Goal: Task Accomplishment & Management: Manage account settings

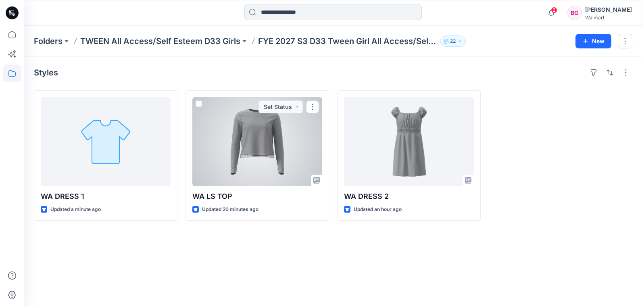
click at [264, 141] on div at bounding box center [257, 141] width 130 height 89
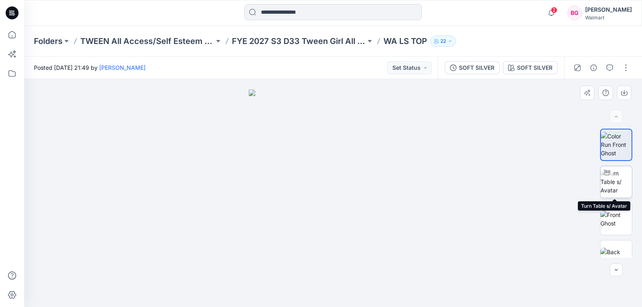
click at [612, 185] on img at bounding box center [615, 181] width 31 height 25
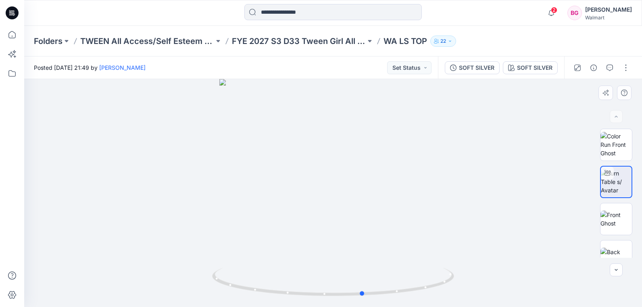
drag, startPoint x: 398, startPoint y: 220, endPoint x: 205, endPoint y: 216, distance: 193.1
click at [183, 223] on div at bounding box center [333, 193] width 618 height 228
click at [619, 218] on img at bounding box center [615, 218] width 31 height 17
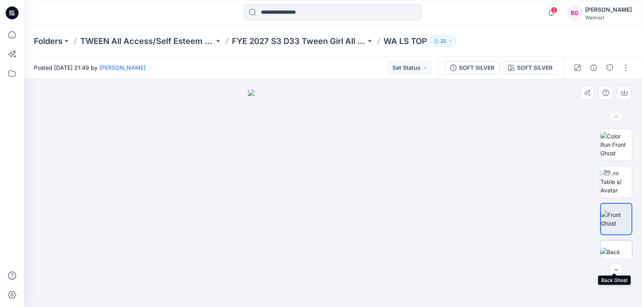
click at [611, 249] on img at bounding box center [615, 256] width 31 height 17
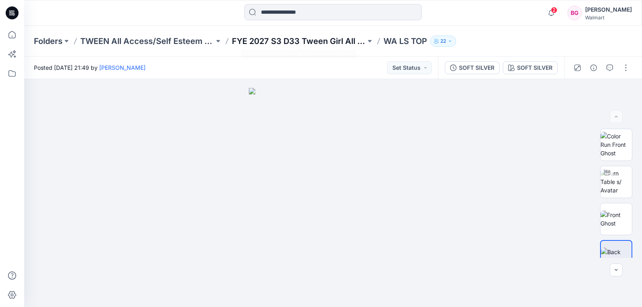
click at [341, 39] on p "FYE 2027 S3 D33 Tween Girl All Access/Self Esteem" at bounding box center [299, 40] width 134 height 11
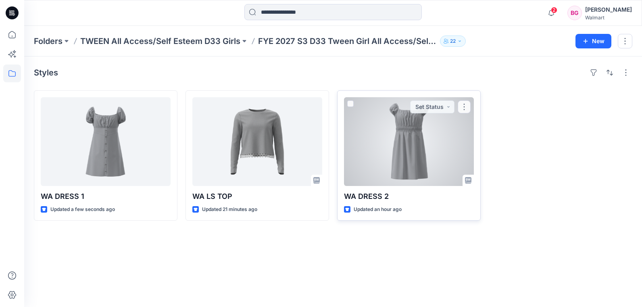
click at [388, 129] on div at bounding box center [409, 141] width 130 height 89
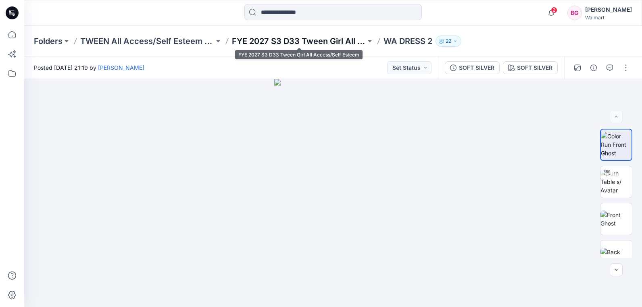
click at [344, 42] on p "FYE 2027 S3 D33 Tween Girl All Access/Self Esteem" at bounding box center [299, 40] width 134 height 11
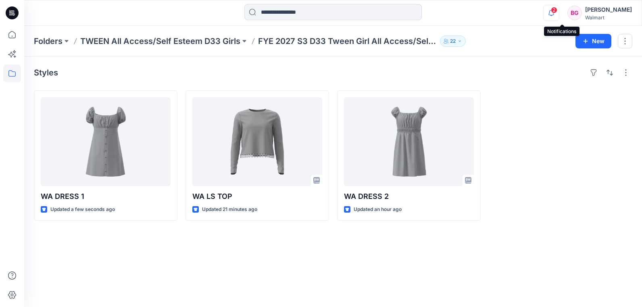
click at [559, 9] on icon "button" at bounding box center [550, 13] width 15 height 16
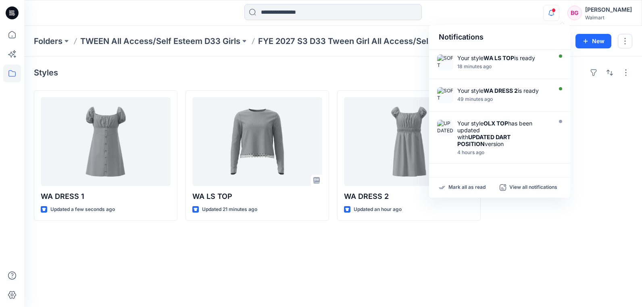
click at [558, 15] on icon "button" at bounding box center [550, 13] width 15 height 16
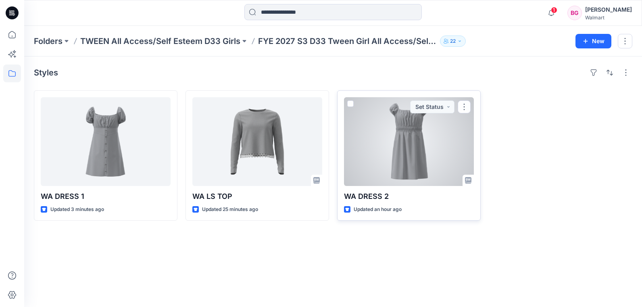
click at [399, 133] on div at bounding box center [409, 141] width 130 height 89
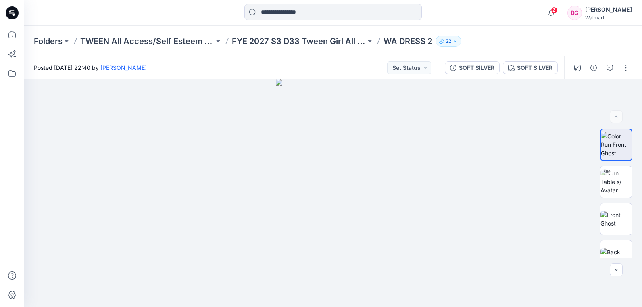
click at [317, 34] on div "Folders TWEEN All Access/Self Esteem D33 Girls FYE 2027 S3 D33 Tween Girl All A…" at bounding box center [333, 41] width 618 height 31
click at [325, 40] on p "FYE 2027 S3 D33 Tween Girl All Access/Self Esteem" at bounding box center [299, 40] width 134 height 11
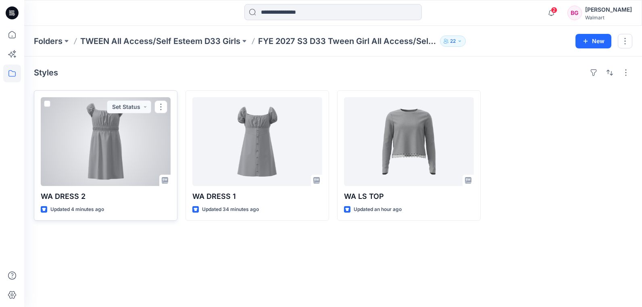
click at [121, 143] on div at bounding box center [106, 141] width 130 height 89
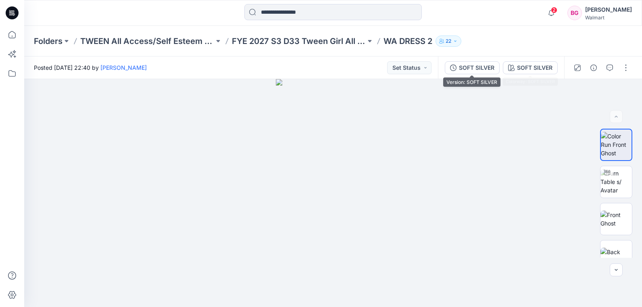
click at [489, 69] on div "SOFT SILVER" at bounding box center [476, 67] width 35 height 9
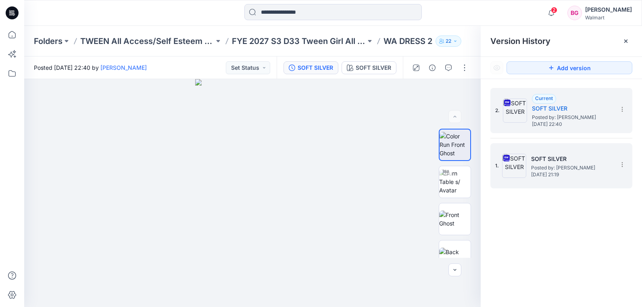
click at [572, 167] on span "Posted by: [PERSON_NAME]" at bounding box center [571, 168] width 81 height 8
click at [563, 110] on h5 "SOFT SILVER" at bounding box center [572, 109] width 81 height 10
click at [570, 165] on span "Posted by: Brianna Glick" at bounding box center [571, 168] width 81 height 8
click at [559, 119] on span "Posted by: Brianna Glick" at bounding box center [572, 117] width 81 height 8
click at [578, 166] on span "Posted by: Brianna Glick" at bounding box center [571, 168] width 81 height 8
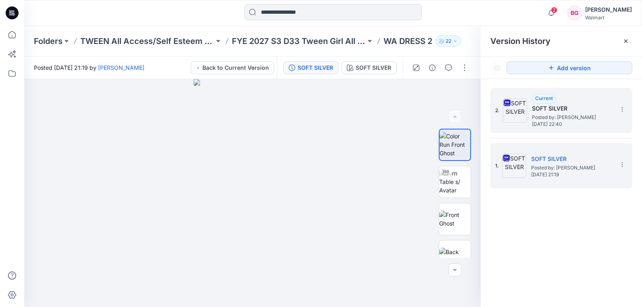
click at [577, 109] on h5 "SOFT SILVER" at bounding box center [572, 109] width 81 height 10
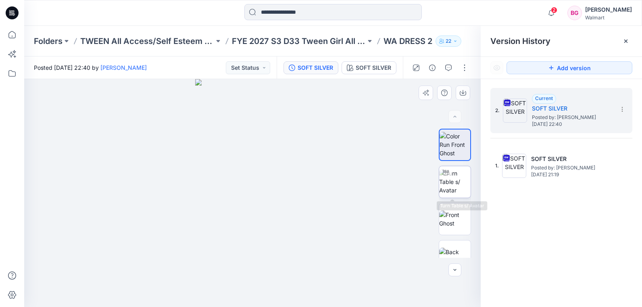
click at [459, 182] on img at bounding box center [454, 181] width 31 height 25
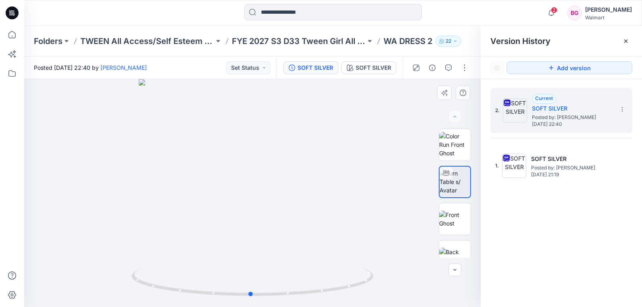
drag, startPoint x: 316, startPoint y: 228, endPoint x: 354, endPoint y: 198, distance: 48.2
click at [337, 205] on div at bounding box center [252, 193] width 456 height 228
click at [447, 210] on img at bounding box center [454, 218] width 31 height 17
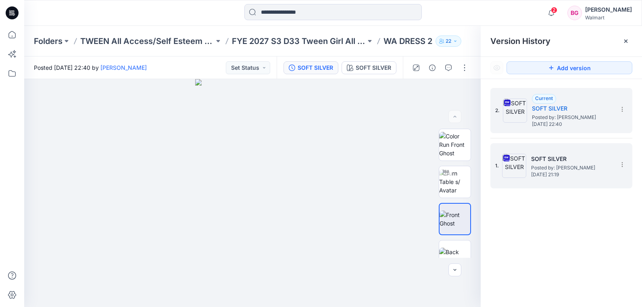
click at [578, 173] on span "Tuesday, September 30, 2025 21:19" at bounding box center [571, 175] width 81 height 6
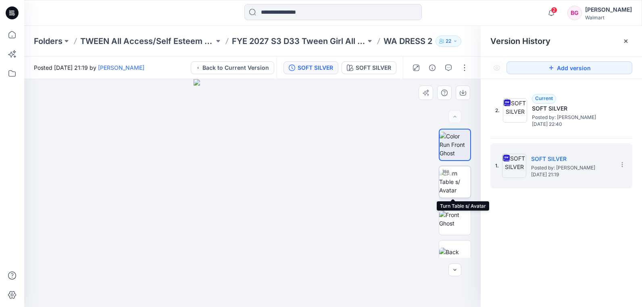
click at [444, 183] on img at bounding box center [454, 181] width 31 height 25
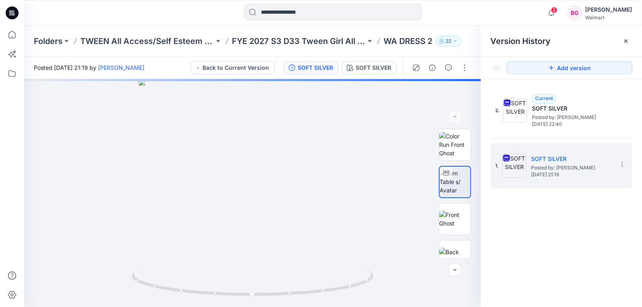
click at [625, 42] on icon at bounding box center [625, 41] width 6 height 6
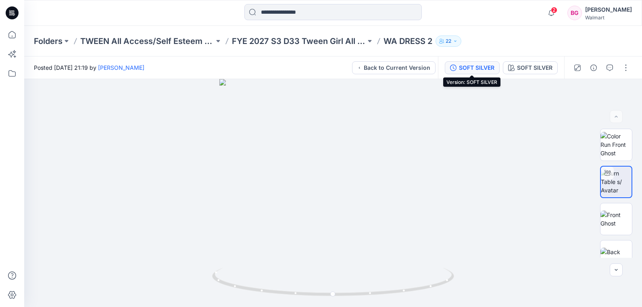
click at [467, 67] on div "SOFT SILVER" at bounding box center [476, 67] width 35 height 9
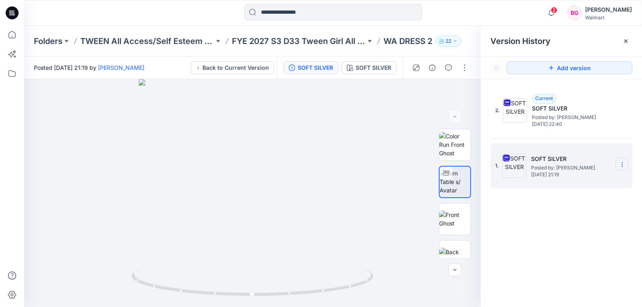
click at [620, 162] on icon at bounding box center [622, 164] width 6 height 6
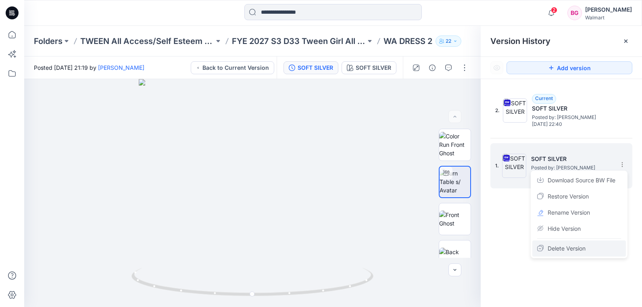
click at [574, 248] on span "Delete Version" at bounding box center [566, 248] width 38 height 10
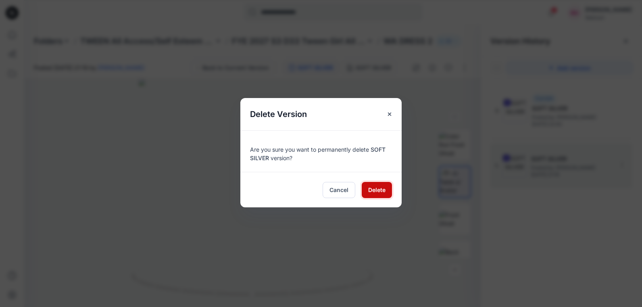
click at [376, 195] on button "Delete" at bounding box center [377, 190] width 30 height 16
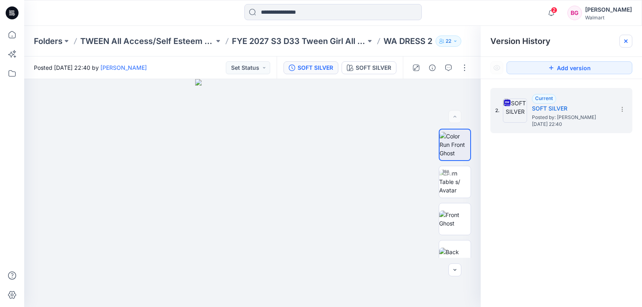
click at [626, 40] on icon at bounding box center [625, 41] width 3 height 3
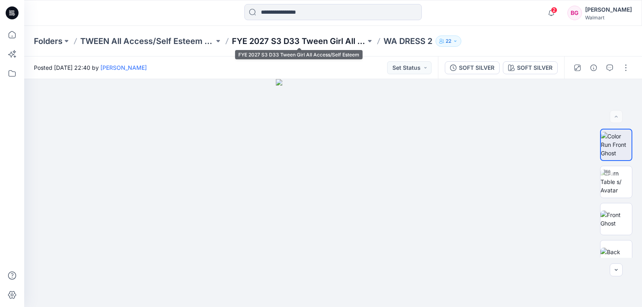
click at [354, 44] on p "FYE 2027 S3 D33 Tween Girl All Access/Self Esteem" at bounding box center [299, 40] width 134 height 11
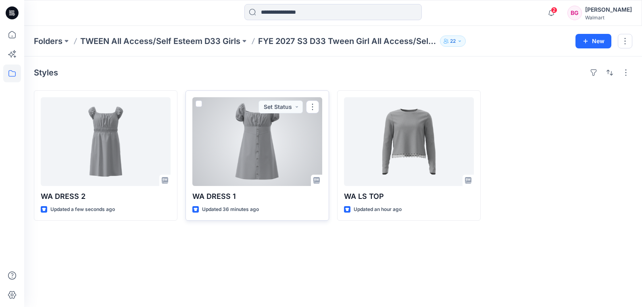
click at [218, 134] on div at bounding box center [257, 141] width 130 height 89
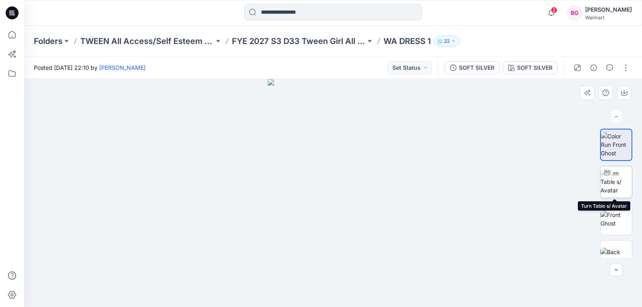
click at [616, 183] on img at bounding box center [615, 181] width 31 height 25
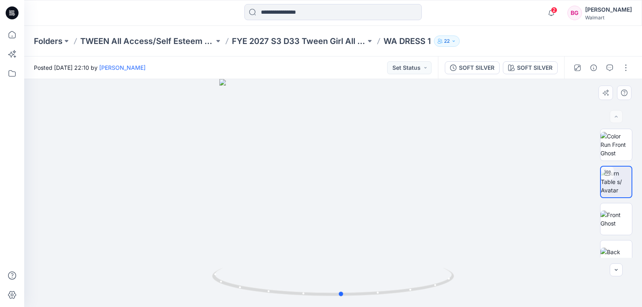
drag, startPoint x: 394, startPoint y: 207, endPoint x: 160, endPoint y: 199, distance: 234.4
click at [160, 199] on div at bounding box center [333, 193] width 618 height 228
click at [615, 210] on img at bounding box center [615, 218] width 31 height 17
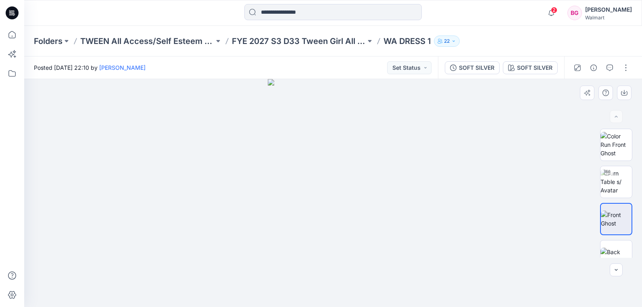
drag, startPoint x: 405, startPoint y: 195, endPoint x: 360, endPoint y: 201, distance: 45.1
click at [360, 201] on div at bounding box center [333, 193] width 618 height 228
drag, startPoint x: 356, startPoint y: 201, endPoint x: 350, endPoint y: 200, distance: 6.6
click at [348, 202] on img at bounding box center [333, 193] width 131 height 228
click at [353, 195] on img at bounding box center [333, 193] width 131 height 228
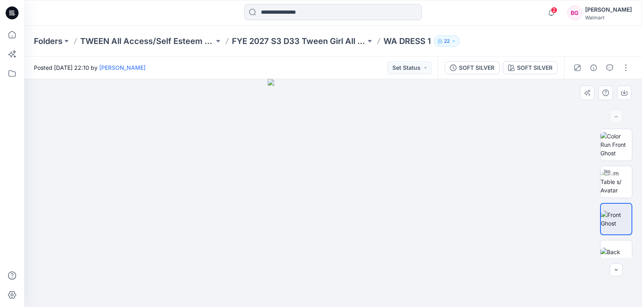
click at [454, 188] on div at bounding box center [333, 193] width 618 height 228
click at [612, 248] on img at bounding box center [615, 256] width 31 height 17
click at [618, 173] on img at bounding box center [615, 181] width 31 height 25
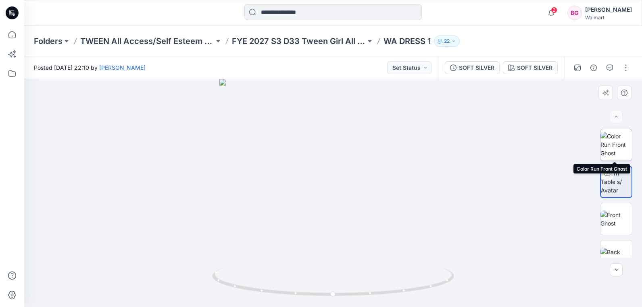
click at [617, 146] on img at bounding box center [615, 144] width 31 height 25
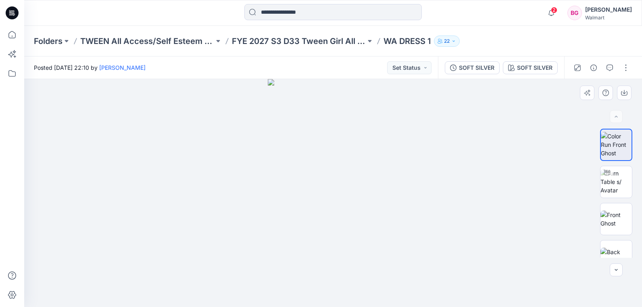
click at [330, 202] on img at bounding box center [333, 193] width 131 height 228
click at [614, 181] on img at bounding box center [615, 181] width 31 height 25
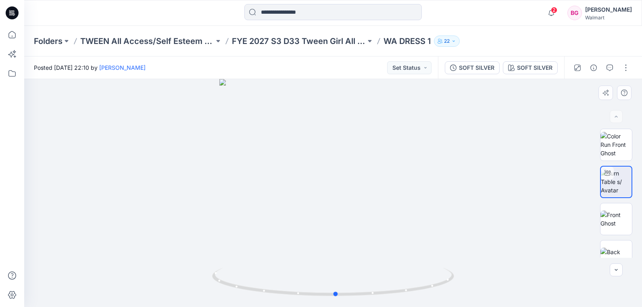
drag, startPoint x: 349, startPoint y: 204, endPoint x: 351, endPoint y: 212, distance: 8.2
click at [353, 212] on div at bounding box center [333, 193] width 618 height 228
click at [336, 191] on div at bounding box center [333, 193] width 618 height 228
click at [581, 69] on button "button" at bounding box center [577, 67] width 13 height 13
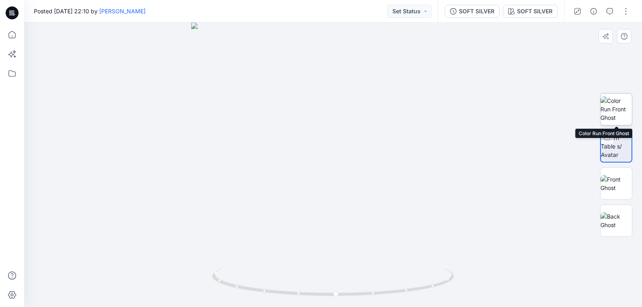
click at [622, 112] on img at bounding box center [615, 108] width 31 height 25
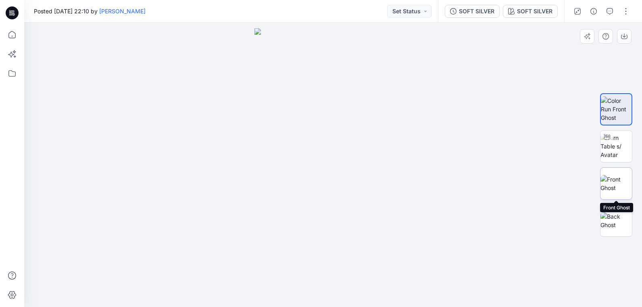
click at [616, 181] on img at bounding box center [615, 183] width 31 height 17
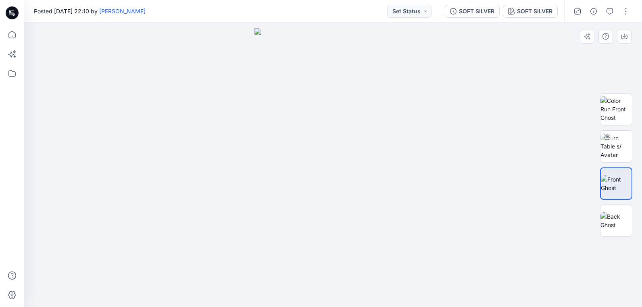
click at [614, 183] on img at bounding box center [616, 183] width 31 height 17
click at [575, 12] on icon "button" at bounding box center [577, 11] width 6 height 6
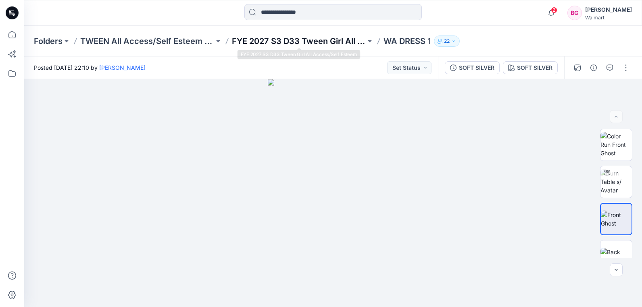
click at [359, 41] on p "FYE 2027 S3 D33 Tween Girl All Access/Self Esteem" at bounding box center [299, 40] width 134 height 11
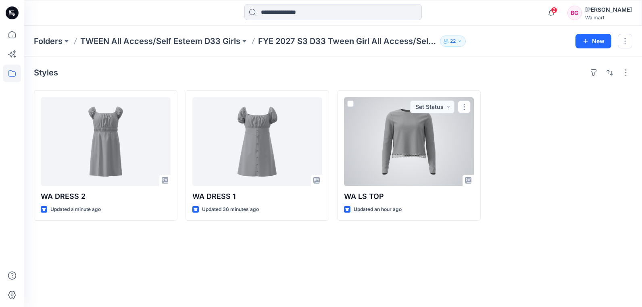
click at [393, 143] on div at bounding box center [409, 141] width 130 height 89
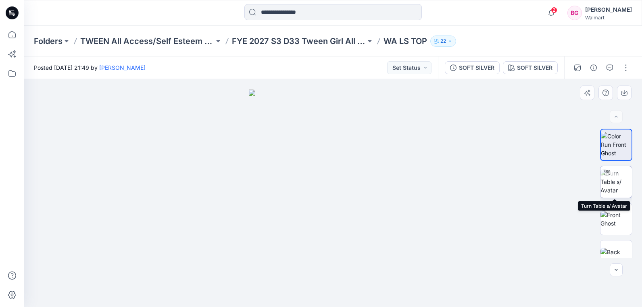
click at [615, 181] on img at bounding box center [615, 181] width 31 height 25
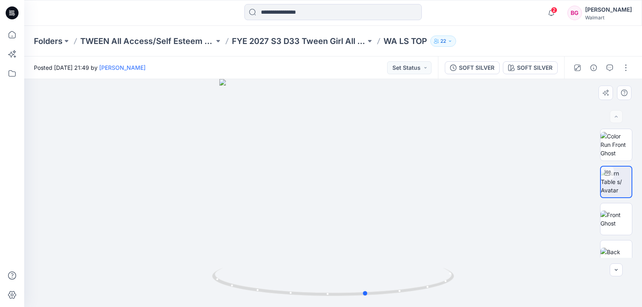
drag, startPoint x: 404, startPoint y: 287, endPoint x: 209, endPoint y: 204, distance: 211.5
click at [209, 207] on div at bounding box center [333, 193] width 618 height 228
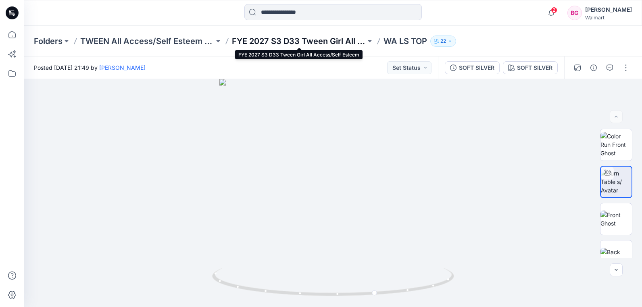
click at [347, 37] on p "FYE 2027 S3 D33 Tween Girl All Access/Self Esteem" at bounding box center [299, 40] width 134 height 11
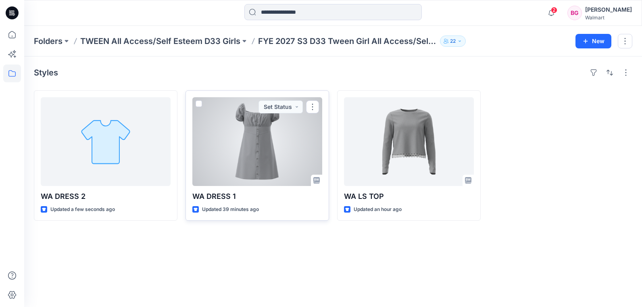
click at [270, 132] on div at bounding box center [257, 141] width 130 height 89
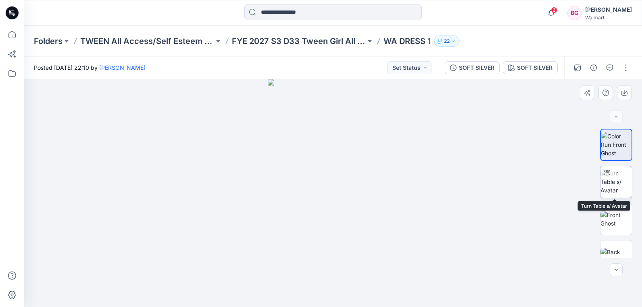
drag, startPoint x: 609, startPoint y: 181, endPoint x: 606, endPoint y: 188, distance: 6.9
click at [608, 182] on img at bounding box center [615, 181] width 31 height 25
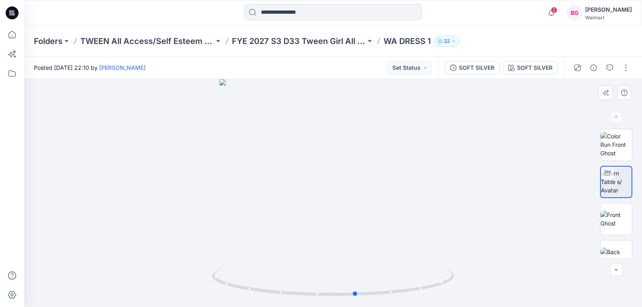
drag, startPoint x: 404, startPoint y: 246, endPoint x: 173, endPoint y: 215, distance: 233.4
click at [177, 214] on div at bounding box center [333, 193] width 618 height 228
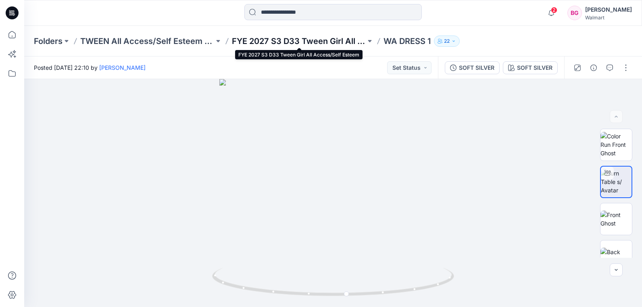
click at [339, 40] on p "FYE 2027 S3 D33 Tween Girl All Access/Self Esteem" at bounding box center [299, 40] width 134 height 11
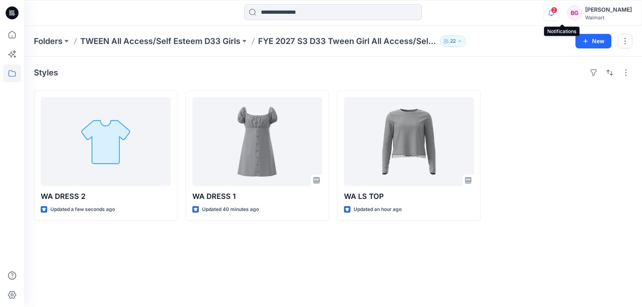
click at [559, 13] on icon "button" at bounding box center [550, 13] width 15 height 16
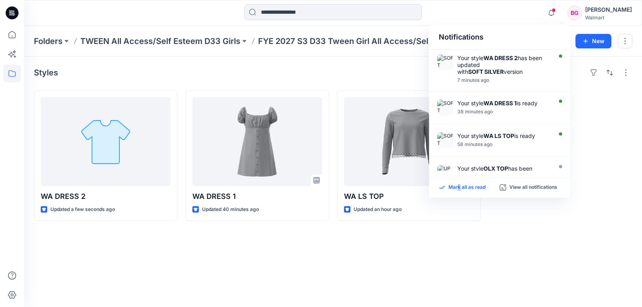
click at [459, 187] on p "Mark all as read" at bounding box center [466, 187] width 37 height 7
drag, startPoint x: 561, startPoint y: 14, endPoint x: 561, endPoint y: 9, distance: 4.5
click at [559, 13] on icon "button" at bounding box center [550, 13] width 15 height 16
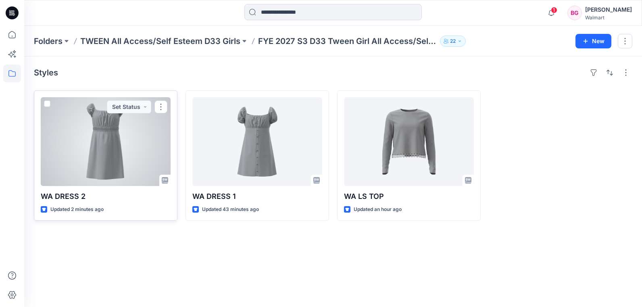
click at [122, 133] on div at bounding box center [106, 141] width 130 height 89
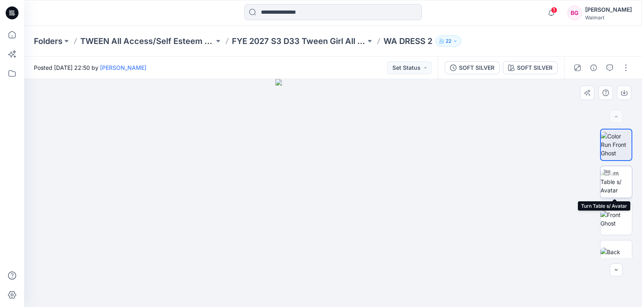
click at [609, 175] on div at bounding box center [606, 172] width 13 height 13
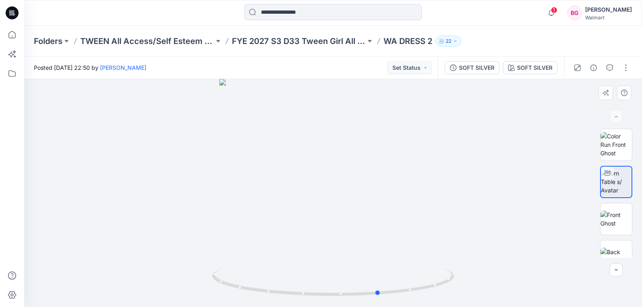
drag, startPoint x: 351, startPoint y: 191, endPoint x: 418, endPoint y: 152, distance: 78.1
click at [403, 214] on div at bounding box center [333, 193] width 618 height 228
drag, startPoint x: 466, startPoint y: 67, endPoint x: 478, endPoint y: 62, distance: 13.3
click at [466, 68] on div "SOFT SILVER" at bounding box center [476, 67] width 35 height 9
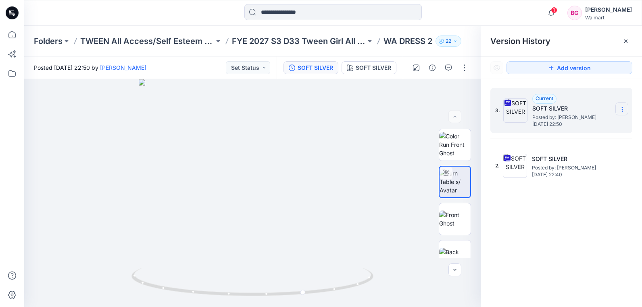
click at [625, 110] on icon at bounding box center [622, 109] width 6 height 6
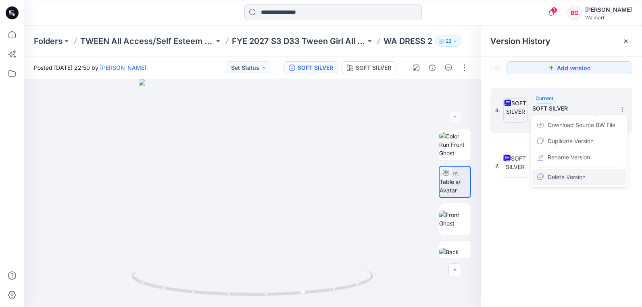
click at [567, 177] on span "Delete Version" at bounding box center [566, 177] width 38 height 10
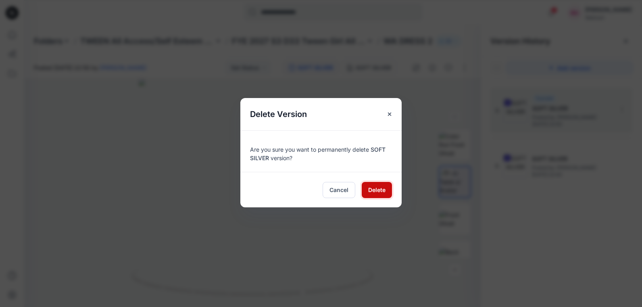
click at [372, 194] on span "Delete" at bounding box center [376, 189] width 17 height 8
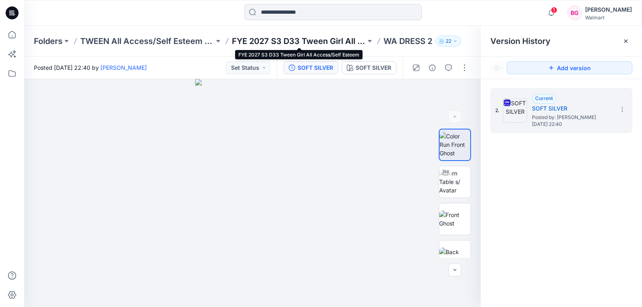
click at [288, 43] on p "FYE 2027 S3 D33 Tween Girl All Access/Self Esteem" at bounding box center [299, 40] width 134 height 11
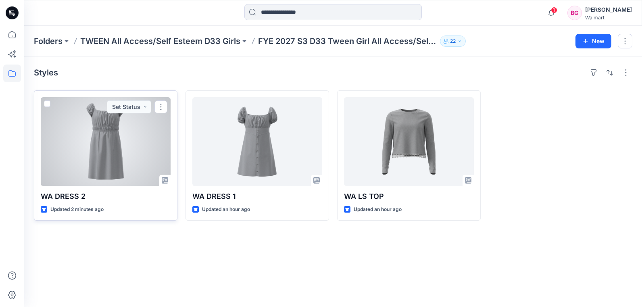
click at [97, 118] on div at bounding box center [106, 141] width 130 height 89
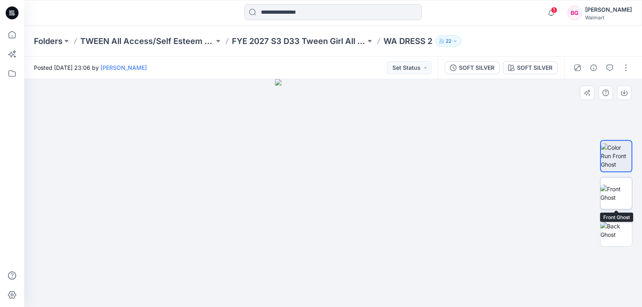
click at [617, 190] on img at bounding box center [615, 193] width 31 height 17
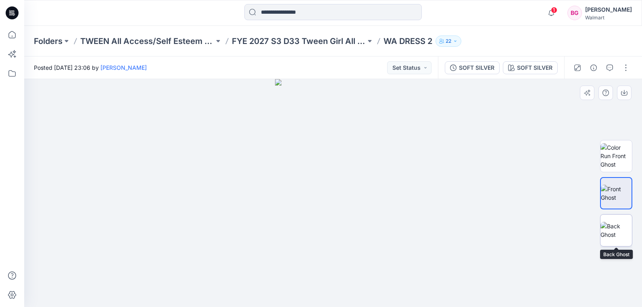
click at [618, 222] on img at bounding box center [615, 230] width 31 height 17
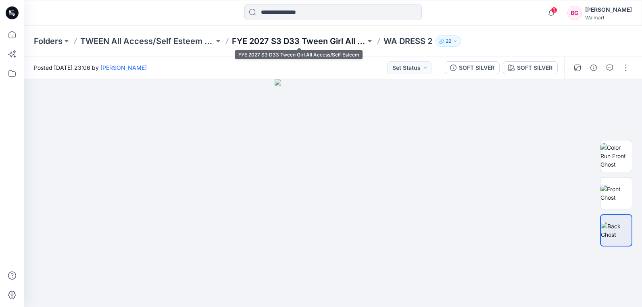
click at [309, 41] on p "FYE 2027 S3 D33 Tween Girl All Access/Self Esteem" at bounding box center [299, 40] width 134 height 11
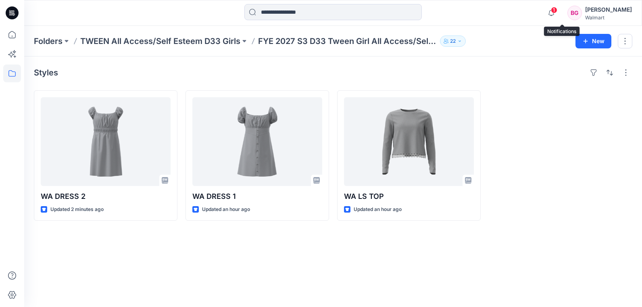
click at [556, 11] on div "1" at bounding box center [549, 8] width 13 height 6
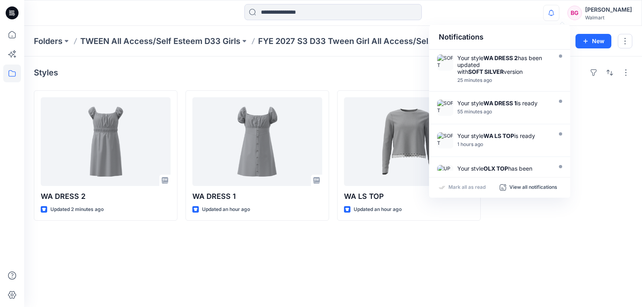
click at [472, 184] on p "Mark all as read" at bounding box center [466, 187] width 37 height 7
click at [556, 14] on icon "button" at bounding box center [550, 13] width 15 height 16
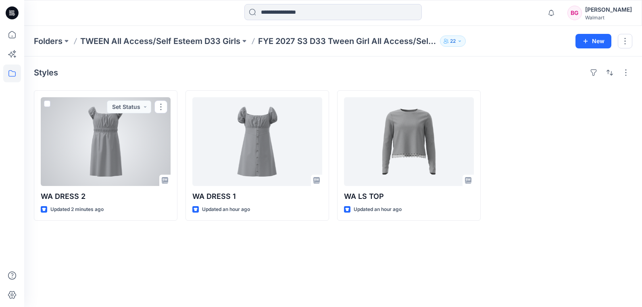
click at [113, 146] on div at bounding box center [106, 141] width 130 height 89
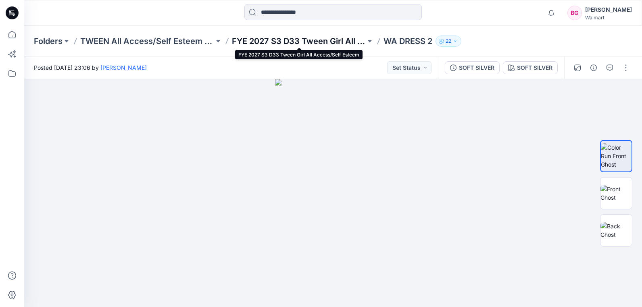
click at [348, 40] on p "FYE 2027 S3 D33 Tween Girl All Access/Self Esteem" at bounding box center [299, 40] width 134 height 11
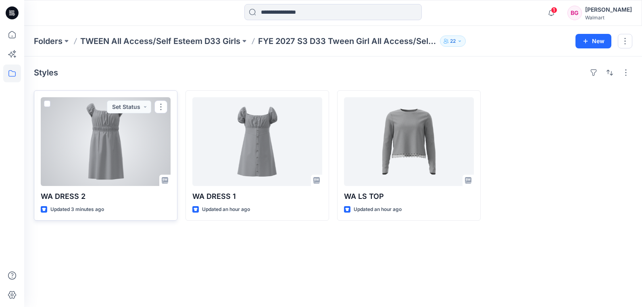
click at [119, 165] on div at bounding box center [106, 141] width 130 height 89
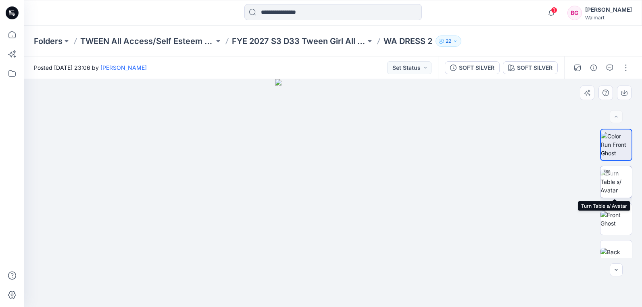
click at [603, 183] on img at bounding box center [615, 181] width 31 height 25
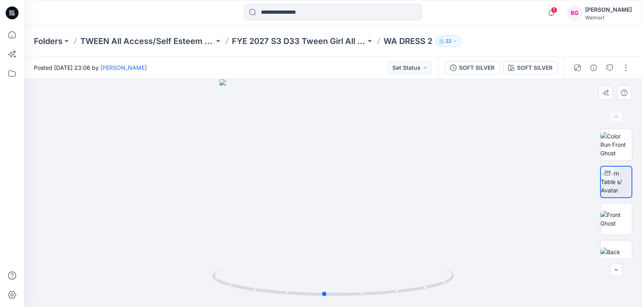
drag, startPoint x: 367, startPoint y: 225, endPoint x: 385, endPoint y: 228, distance: 18.8
click at [379, 230] on div at bounding box center [333, 193] width 618 height 228
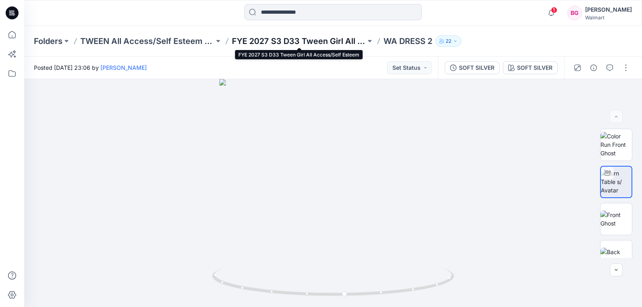
click at [342, 40] on p "FYE 2027 S3 D33 Tween Girl All Access/Self Esteem" at bounding box center [299, 40] width 134 height 11
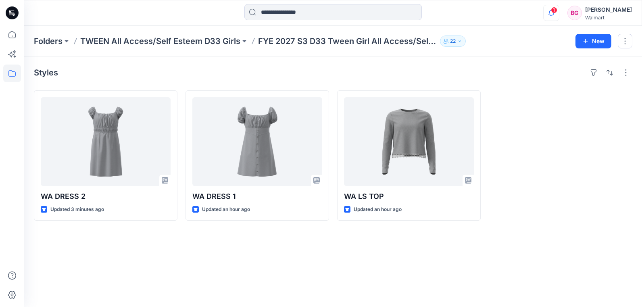
click at [559, 9] on icon "button" at bounding box center [550, 13] width 15 height 16
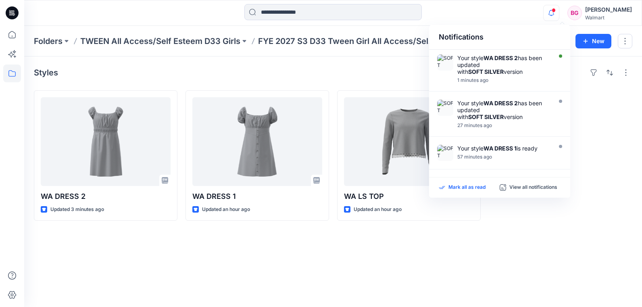
click at [453, 185] on p "Mark all as read" at bounding box center [466, 187] width 37 height 7
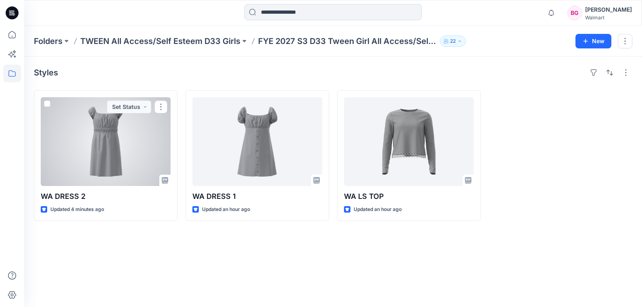
click at [140, 135] on div at bounding box center [106, 141] width 130 height 89
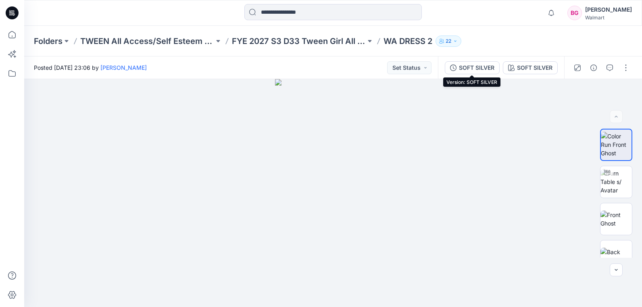
click at [486, 69] on div "SOFT SILVER" at bounding box center [476, 67] width 35 height 9
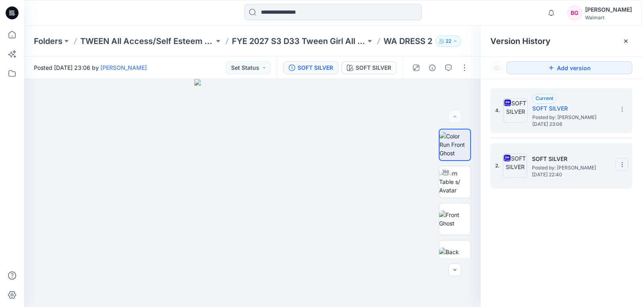
click at [624, 166] on icon at bounding box center [622, 164] width 6 height 6
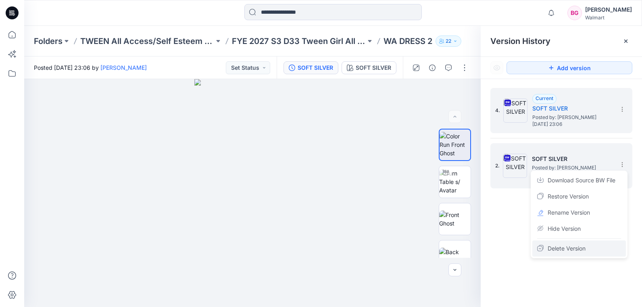
click at [553, 246] on span "Delete Version" at bounding box center [566, 248] width 38 height 10
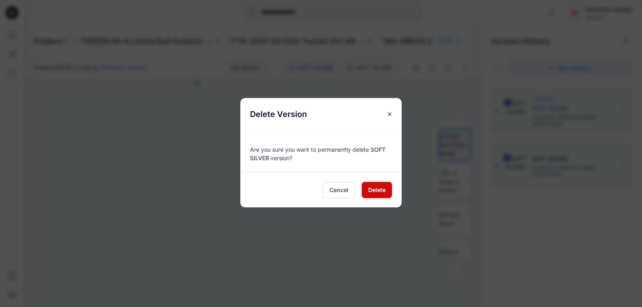
click at [374, 187] on span "Delete" at bounding box center [376, 189] width 17 height 8
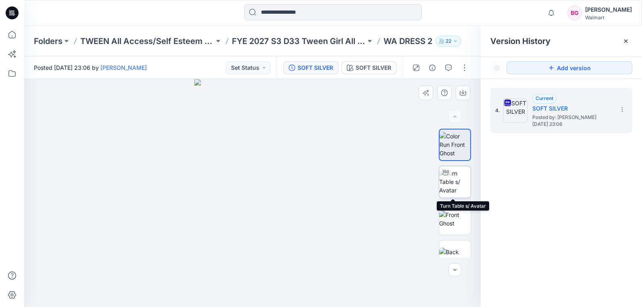
click at [456, 181] on img at bounding box center [454, 181] width 31 height 25
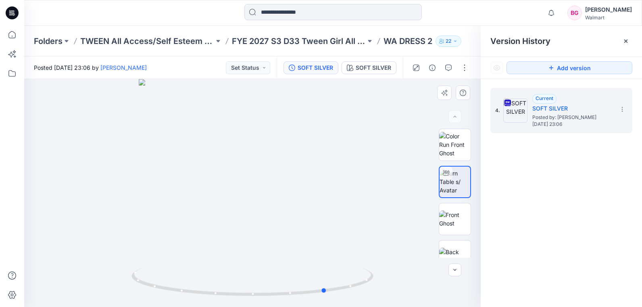
drag, startPoint x: 275, startPoint y: 210, endPoint x: 364, endPoint y: 210, distance: 88.7
click at [364, 210] on div at bounding box center [252, 193] width 456 height 228
click at [449, 148] on img at bounding box center [454, 144] width 31 height 25
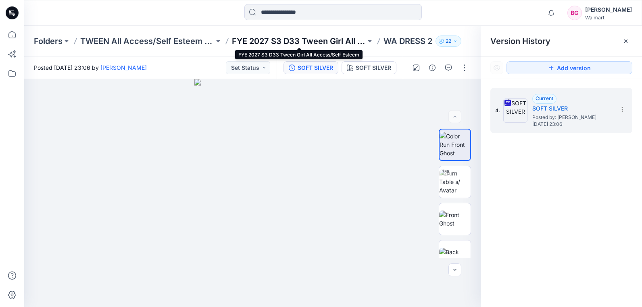
click at [287, 40] on p "FYE 2027 S3 D33 Tween Girl All Access/Self Esteem" at bounding box center [299, 40] width 134 height 11
